Goal: Information Seeking & Learning: Learn about a topic

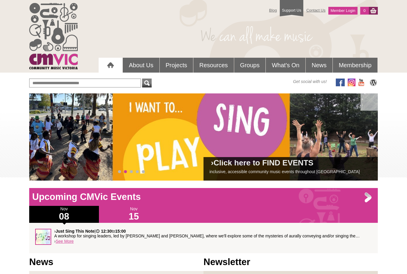
click at [251, 66] on link "Groups" at bounding box center [250, 65] width 32 height 15
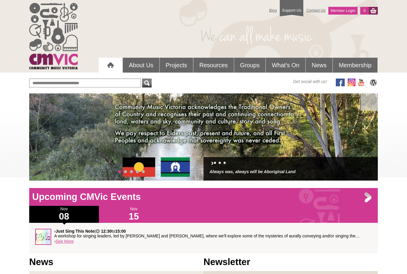
click at [245, 63] on link "Groups" at bounding box center [250, 65] width 32 height 15
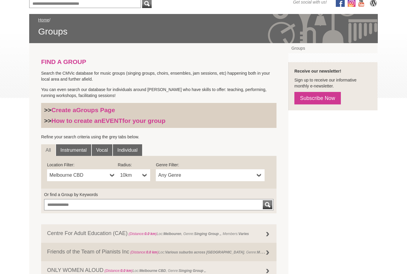
scroll to position [80, 0]
click at [255, 176] on link "Any Genre" at bounding box center [210, 175] width 109 height 12
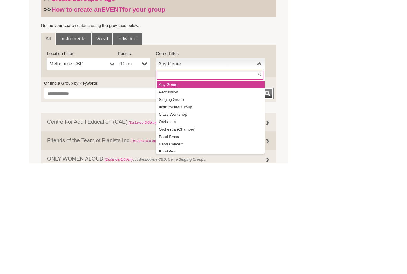
click at [178, 207] on li "Singing Group" at bounding box center [211, 210] width 108 height 7
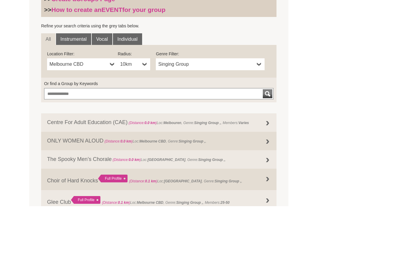
scroll to position [7, 0]
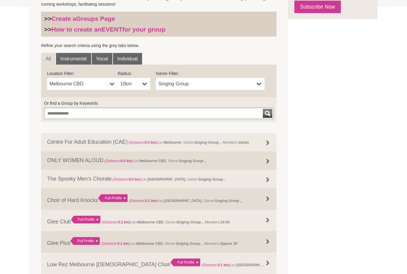
scroll to position [171, 0]
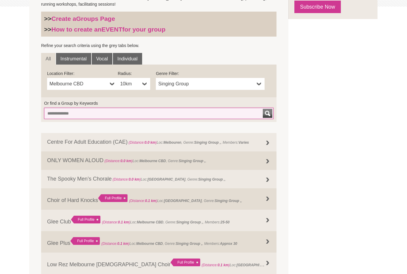
click at [53, 112] on input "Or find a Group by Keywords" at bounding box center [158, 113] width 229 height 11
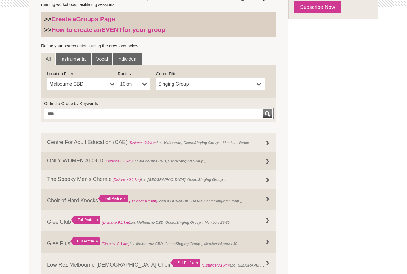
click at [269, 112] on div "submit" at bounding box center [267, 113] width 7 height 9
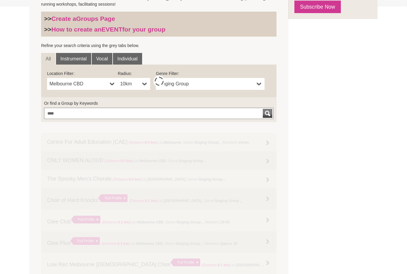
scroll to position [171, 0]
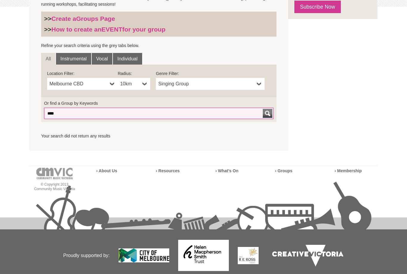
click at [145, 111] on input "****" at bounding box center [158, 113] width 229 height 11
type input "*"
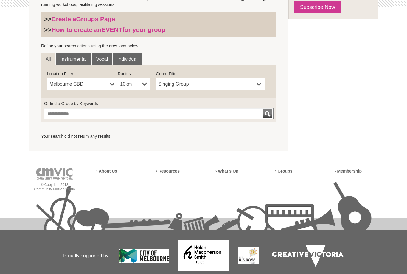
click at [311, 105] on div "FIND A GROUP Search the CMVic database for music groups (singing groups, choirs…" at bounding box center [203, 51] width 349 height 199
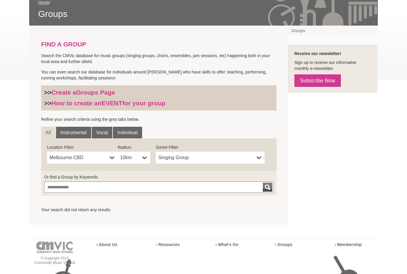
click at [271, 185] on button "submit" at bounding box center [268, 187] width 10 height 9
click at [218, 157] on span "Singing Group" at bounding box center [206, 157] width 96 height 7
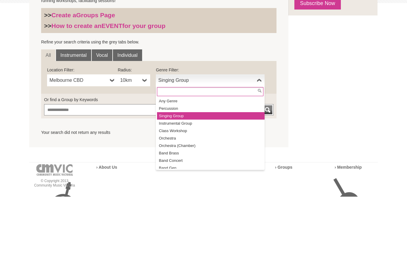
scroll to position [0, 0]
click at [201, 190] on li "Singing Group" at bounding box center [211, 193] width 108 height 7
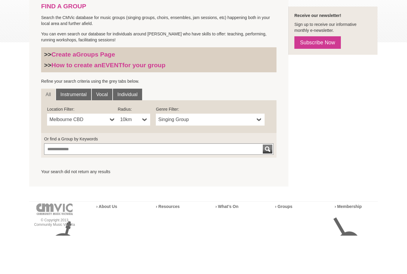
click at [102, 127] on link "Vocal" at bounding box center [102, 133] width 21 height 12
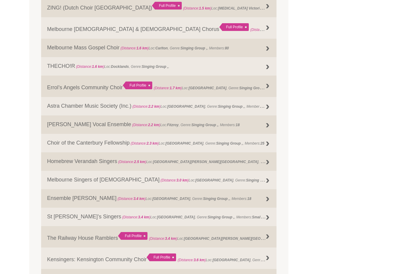
scroll to position [491, 0]
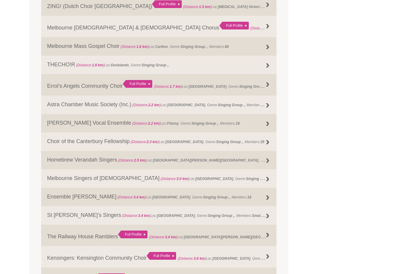
click at [267, 161] on div at bounding box center [268, 162] width 12 height 12
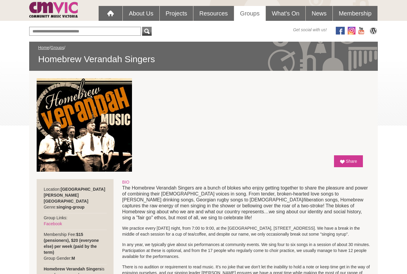
scroll to position [50, 0]
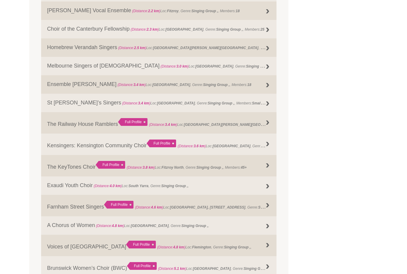
scroll to position [604, 0]
click at [266, 123] on div at bounding box center [268, 123] width 12 height 12
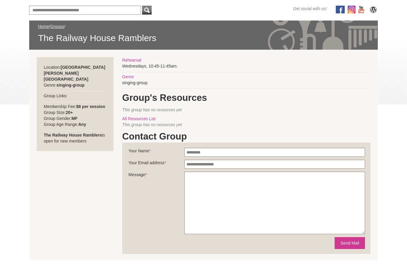
scroll to position [73, 0]
click at [387, 203] on div "Blog Support Us Contact Us Member Login 0 About Us What We Do" at bounding box center [203, 163] width 407 height 472
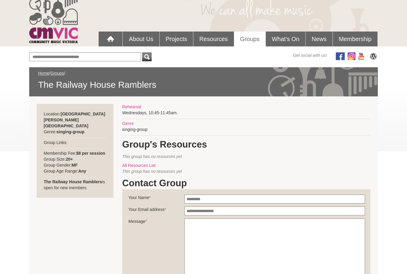
scroll to position [24, 0]
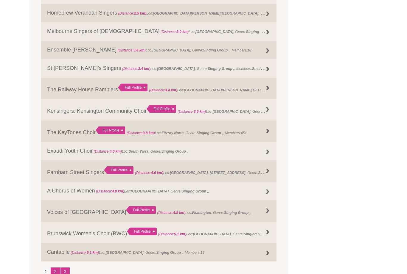
scroll to position [638, 0]
click at [130, 91] on div "Full Profile" at bounding box center [132, 88] width 29 height 8
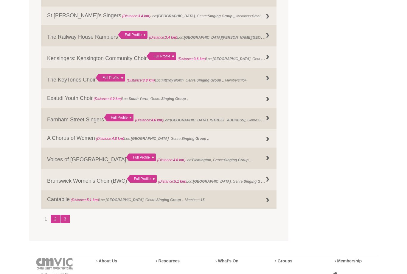
scroll to position [691, 0]
click at [57, 223] on link "2" at bounding box center [56, 219] width 10 height 8
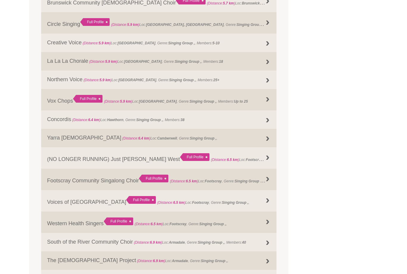
scroll to position [396, 0]
click at [326, 193] on div "FIND A GROUP Search the CMVic database for music groups (singing groups, choirs…" at bounding box center [203, 138] width 349 height 822
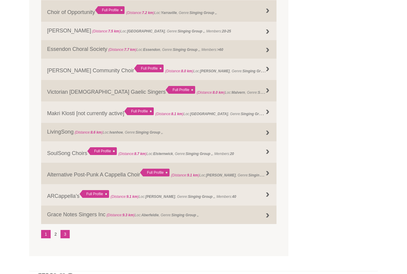
scroll to position [688, 0]
click at [68, 239] on link "3" at bounding box center [65, 234] width 10 height 8
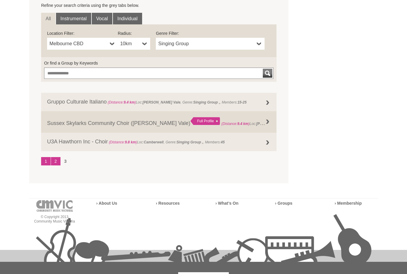
scroll to position [211, 0]
click at [55, 160] on link "2" at bounding box center [56, 162] width 10 height 8
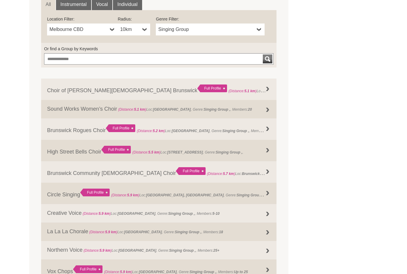
scroll to position [226, 0]
click at [257, 107] on link "Sound Works Women’s Choir (Distance: 5.1 km ) Loc: Brunswick , Genre: Singing G…" at bounding box center [158, 109] width 235 height 18
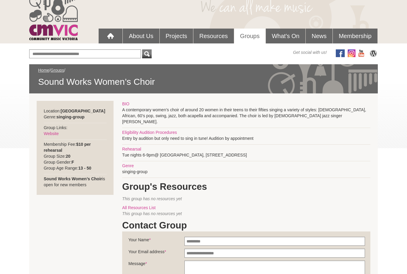
scroll to position [30, 0]
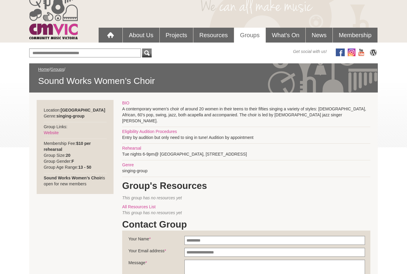
click at [49, 131] on link "Website" at bounding box center [51, 133] width 15 height 5
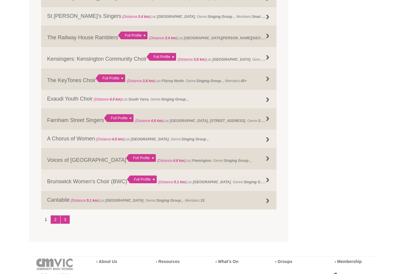
scroll to position [676, 0]
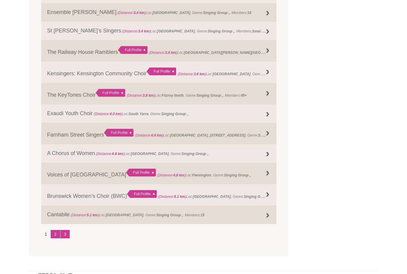
click at [54, 239] on link "2" at bounding box center [56, 234] width 10 height 8
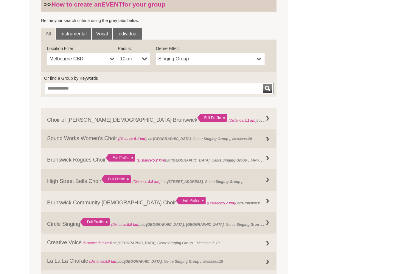
scroll to position [195, 0]
click at [116, 158] on div "Full Profile" at bounding box center [120, 159] width 29 height 8
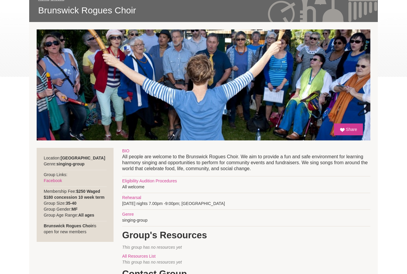
scroll to position [94, 0]
